Goal: Task Accomplishment & Management: Use online tool/utility

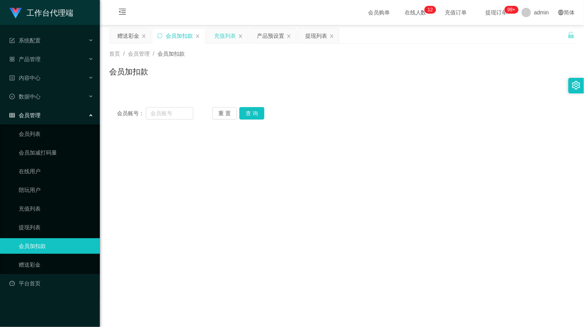
click at [228, 37] on div "充值列表" at bounding box center [225, 35] width 22 height 15
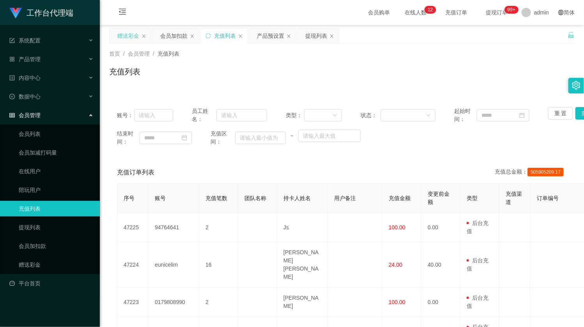
click at [122, 39] on div "赠送彩金" at bounding box center [128, 35] width 22 height 15
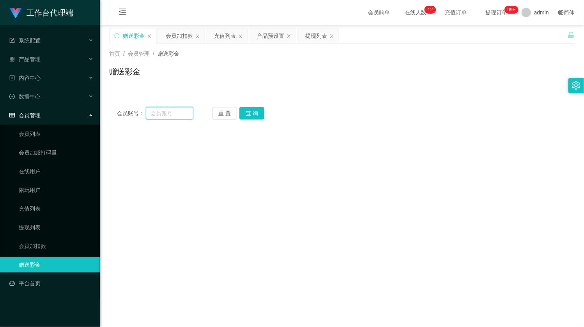
click at [171, 110] on input "text" at bounding box center [170, 113] width 48 height 12
type input "1336428099"
click at [251, 116] on button "查 询" at bounding box center [251, 113] width 25 height 12
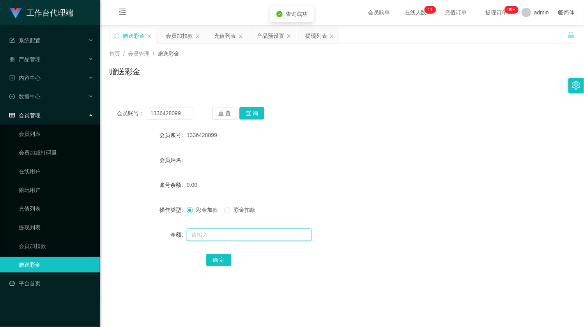
click at [207, 230] on input "text" at bounding box center [249, 235] width 125 height 12
type input "1000"
click at [215, 264] on button "确 定" at bounding box center [218, 260] width 25 height 12
